Goal: Transaction & Acquisition: Download file/media

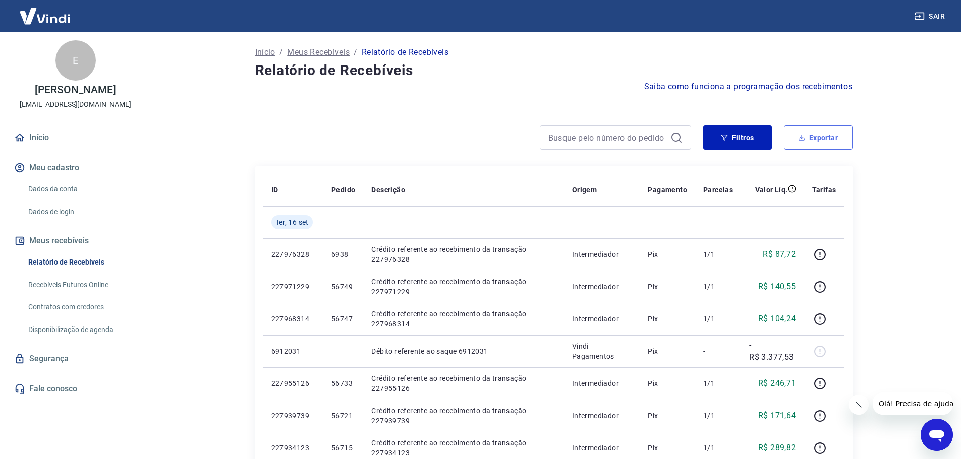
click at [824, 139] on button "Exportar" at bounding box center [818, 138] width 69 height 24
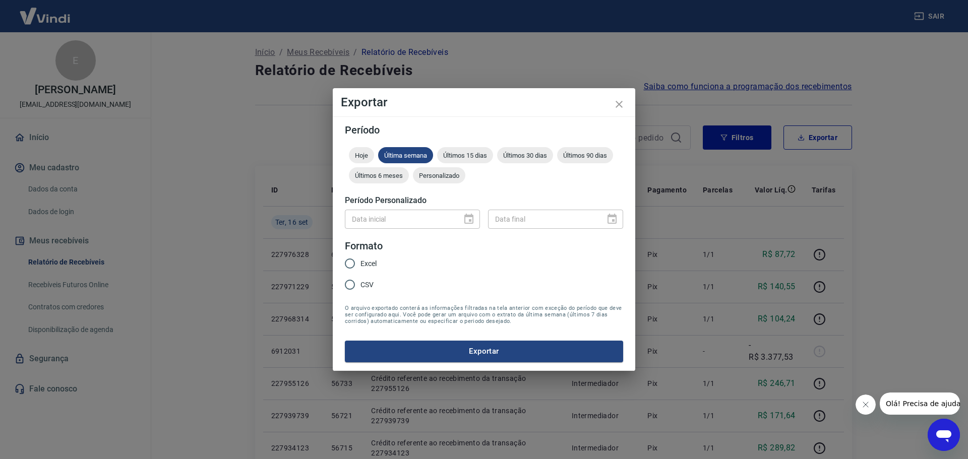
click at [471, 146] on form "Período Hoje Última semana Últimos 15 dias Últimos 30 dias Últimos 90 dias Últi…" at bounding box center [484, 243] width 278 height 237
click at [469, 150] on div "Últimos 15 dias" at bounding box center [465, 155] width 56 height 16
click at [355, 267] on input "Excel" at bounding box center [349, 263] width 21 height 21
radio input "true"
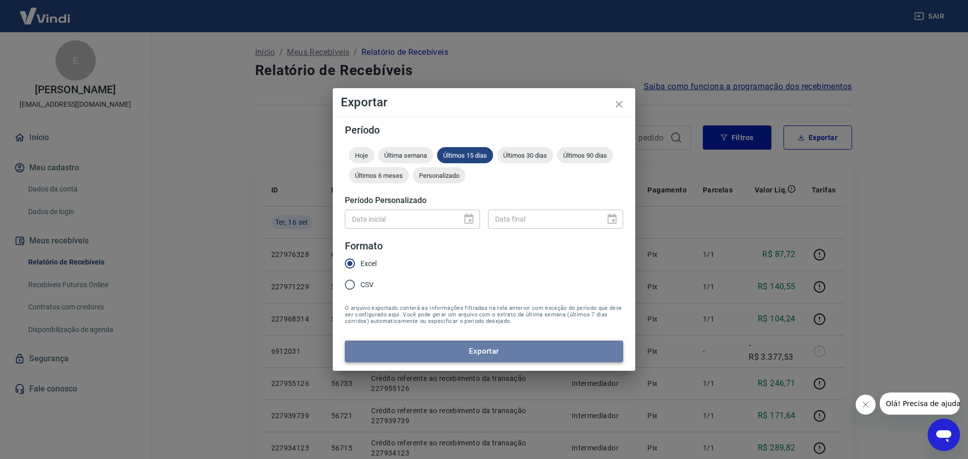
click at [384, 351] on button "Exportar" at bounding box center [484, 351] width 278 height 21
